Goal: Transaction & Acquisition: Purchase product/service

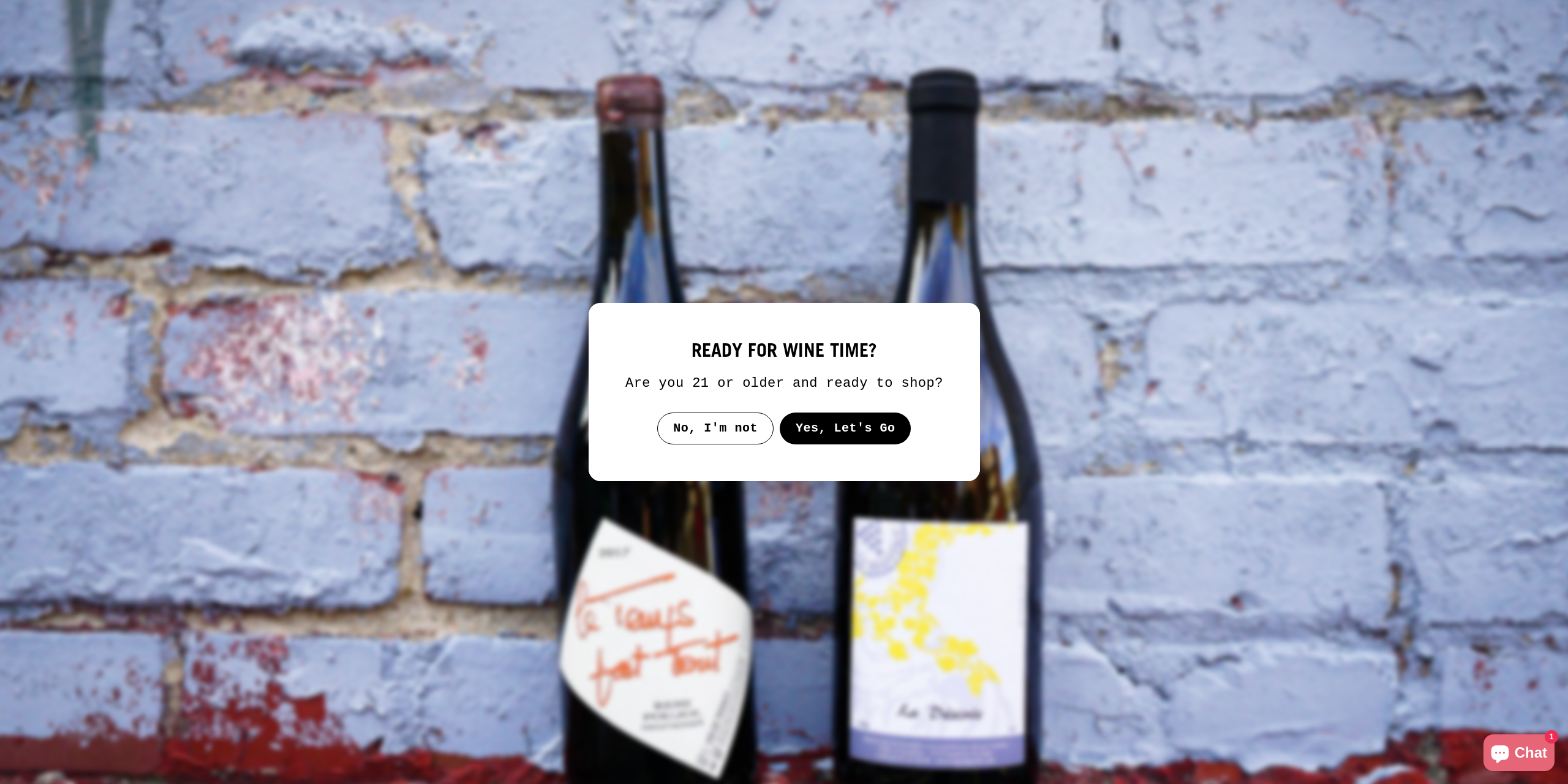
drag, startPoint x: 0, startPoint y: 0, endPoint x: 722, endPoint y: 427, distance: 838.8
click at [722, 427] on button "No, I'm not" at bounding box center [714, 429] width 116 height 32
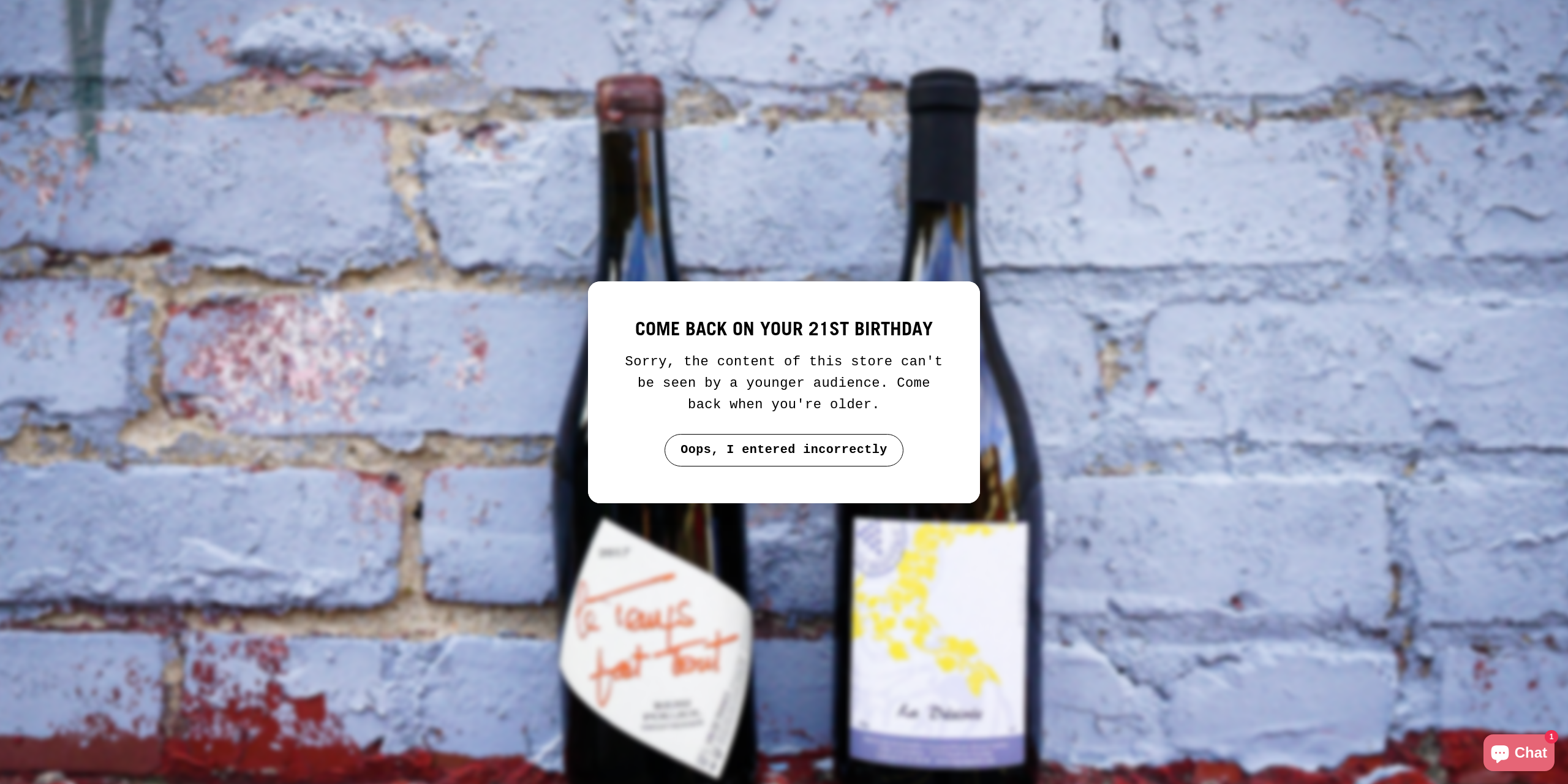
click at [759, 453] on button "Oops, I entered incorrectly" at bounding box center [784, 450] width 239 height 32
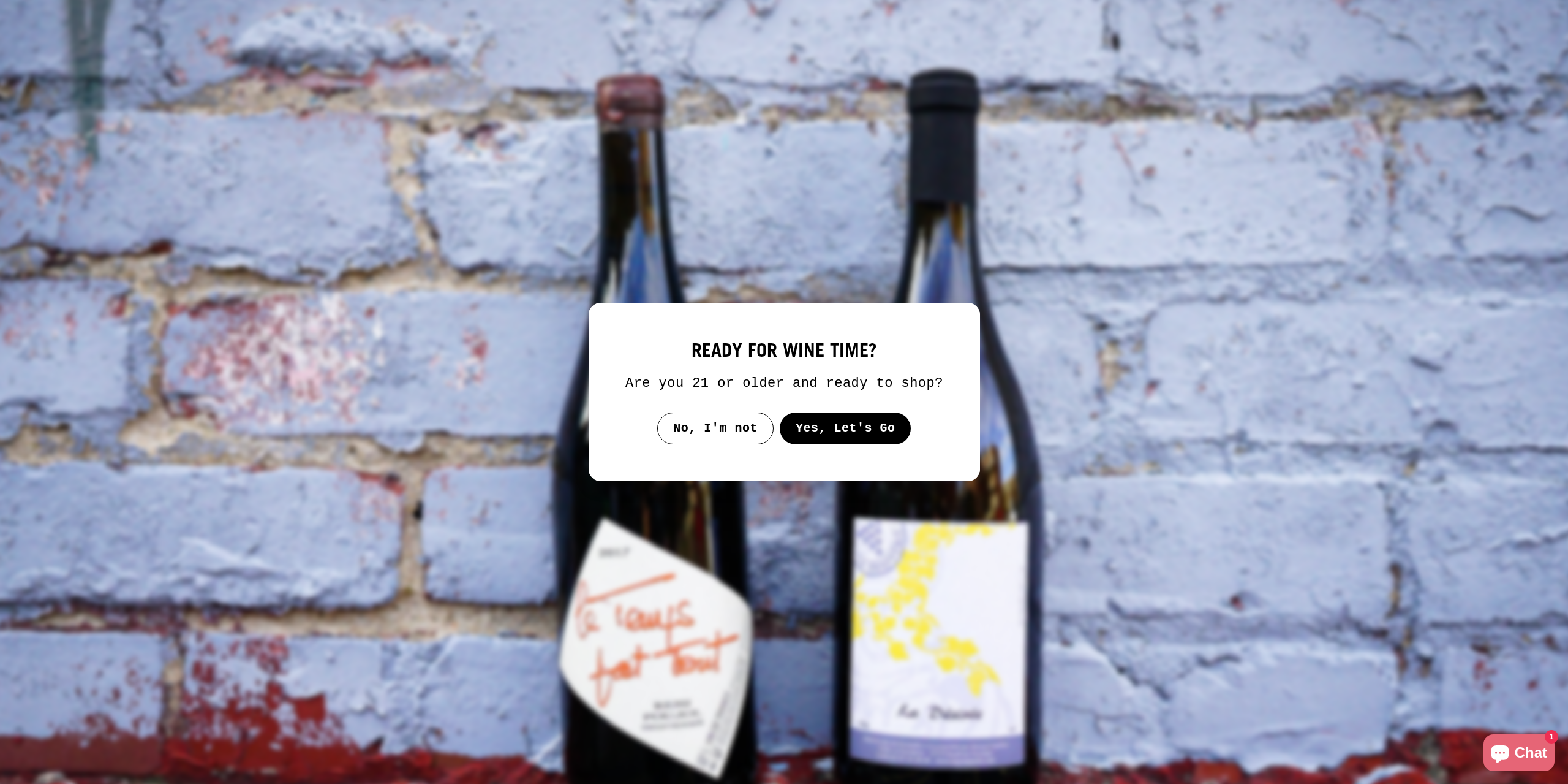
click at [833, 432] on button "Yes, Let's Go" at bounding box center [845, 429] width 132 height 32
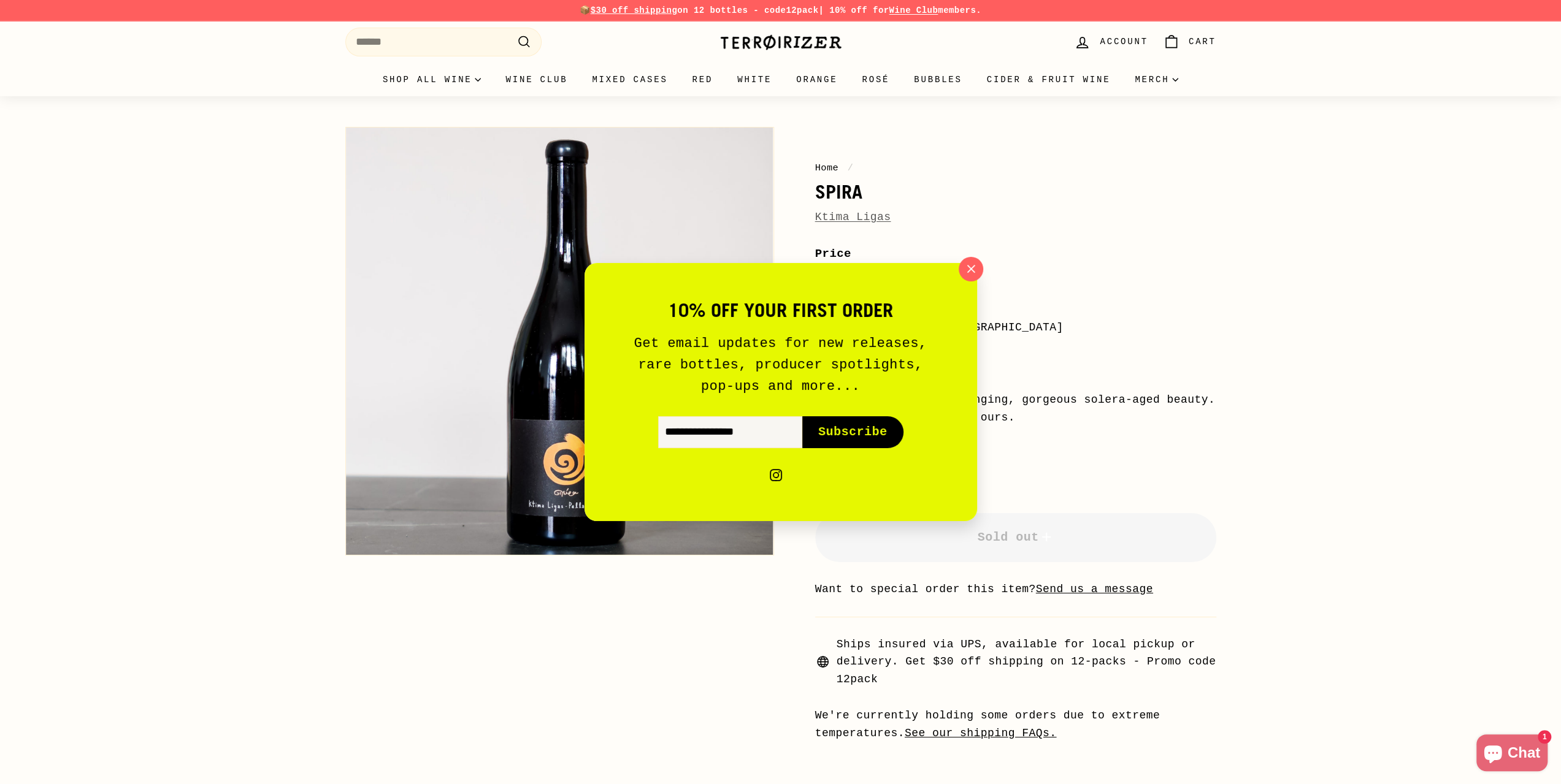
click at [975, 281] on div "10% off your first order Get email updates for new releases, rare bottles, prod…" at bounding box center [780, 392] width 393 height 258
click at [974, 274] on icon "button" at bounding box center [970, 268] width 19 height 19
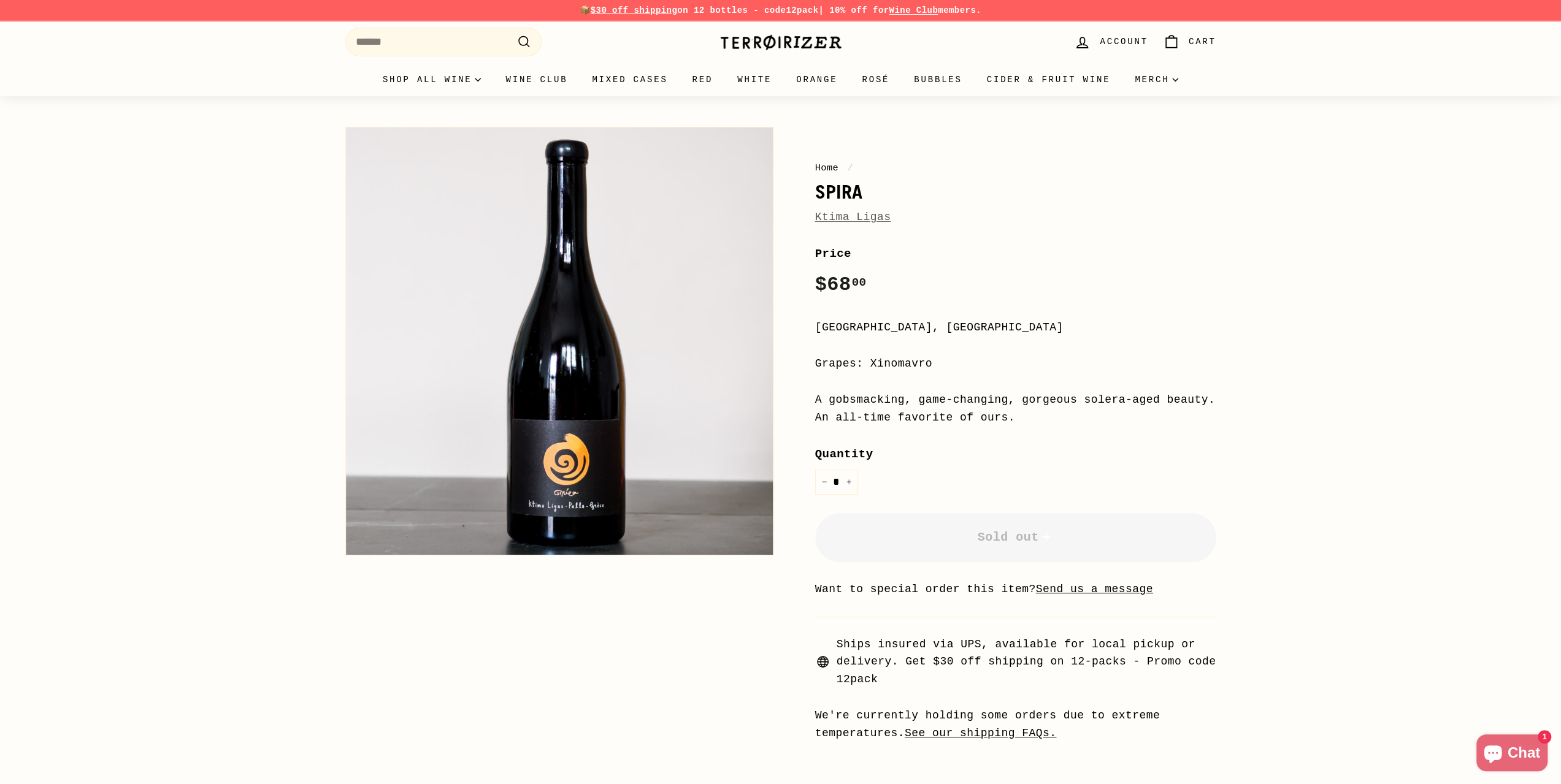
click at [1023, 144] on div "Home / Spira Ktima Ligas Price Regular price $68 00 $68.00 / [GEOGRAPHIC_DATA],…" at bounding box center [1003, 431] width 429 height 622
